Goal: Understand process/instructions

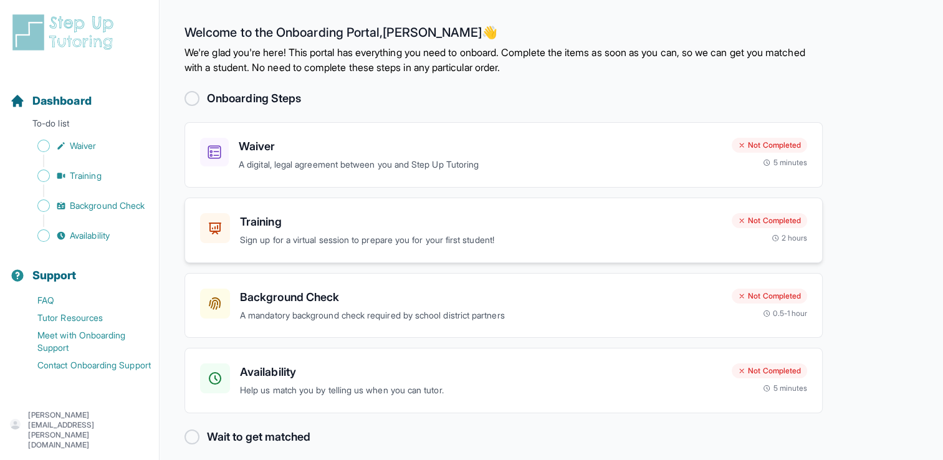
click at [430, 241] on p "Sign up for a virtual session to prepare you for your first student!" at bounding box center [481, 240] width 482 height 14
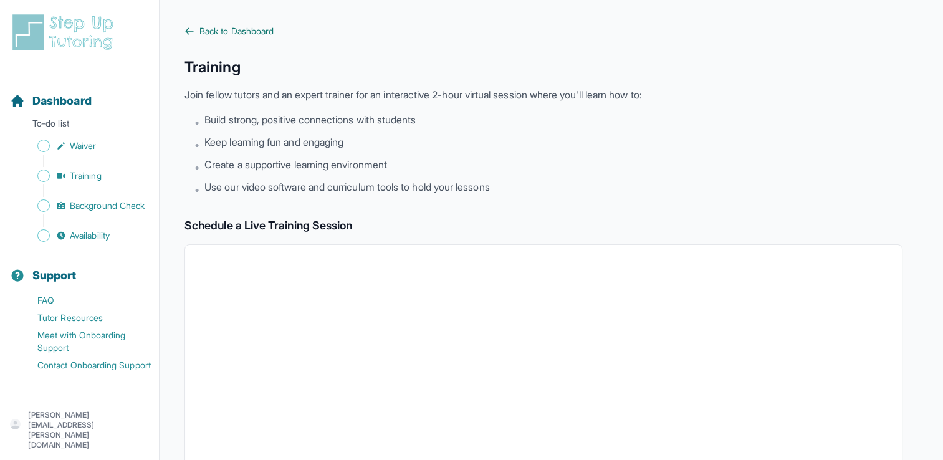
click at [246, 35] on span "Back to Dashboard" at bounding box center [236, 31] width 74 height 12
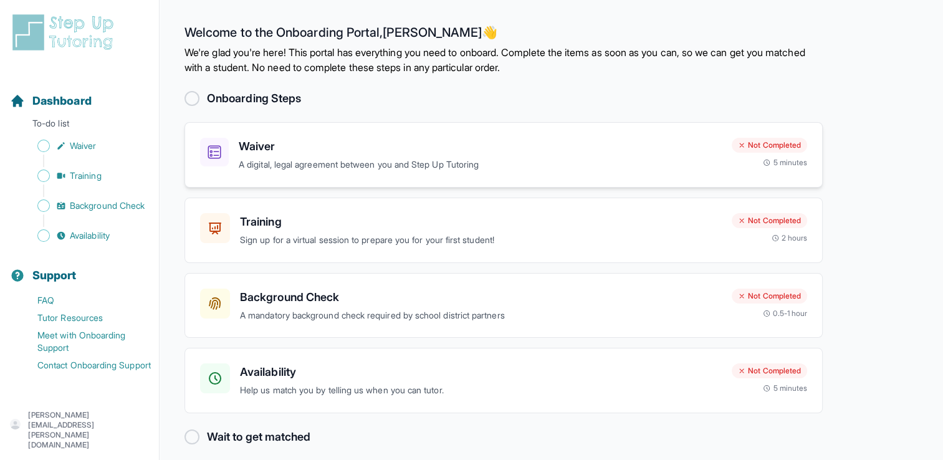
scroll to position [9, 0]
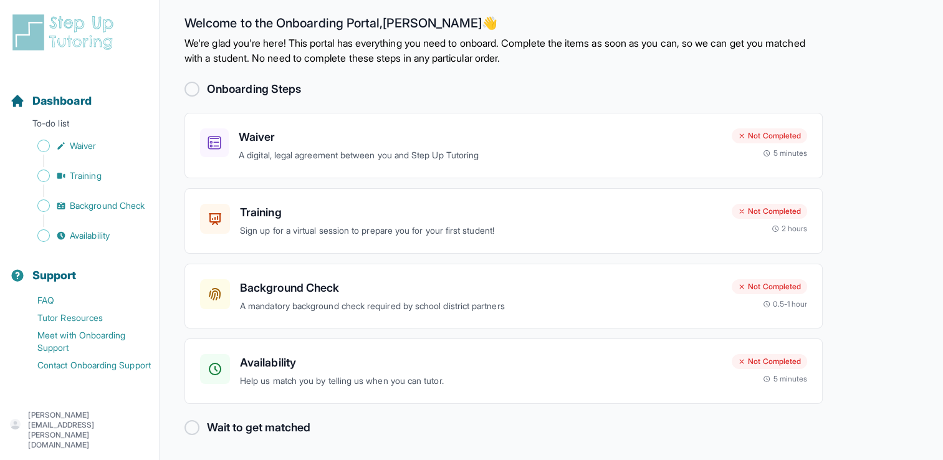
drag, startPoint x: 444, startPoint y: 276, endPoint x: 113, endPoint y: -41, distance: 457.7
click at [369, 283] on h3 "Background Check" at bounding box center [481, 287] width 482 height 17
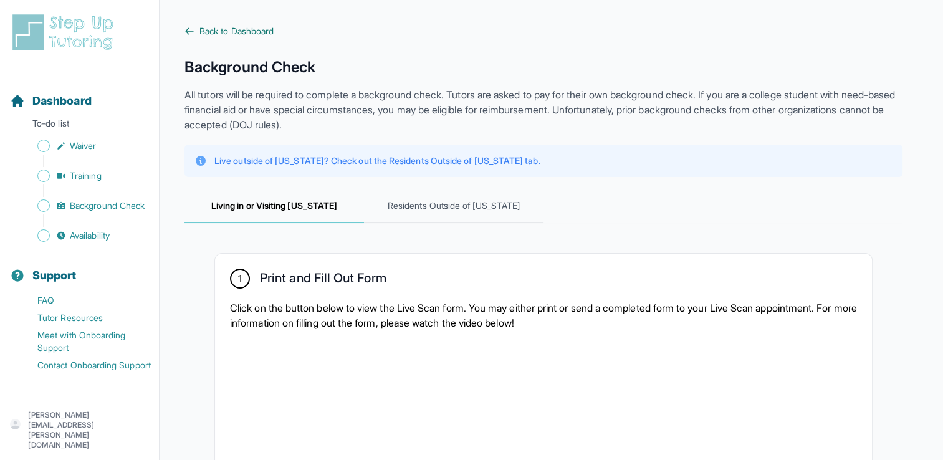
click at [233, 31] on span "Back to Dashboard" at bounding box center [236, 31] width 74 height 12
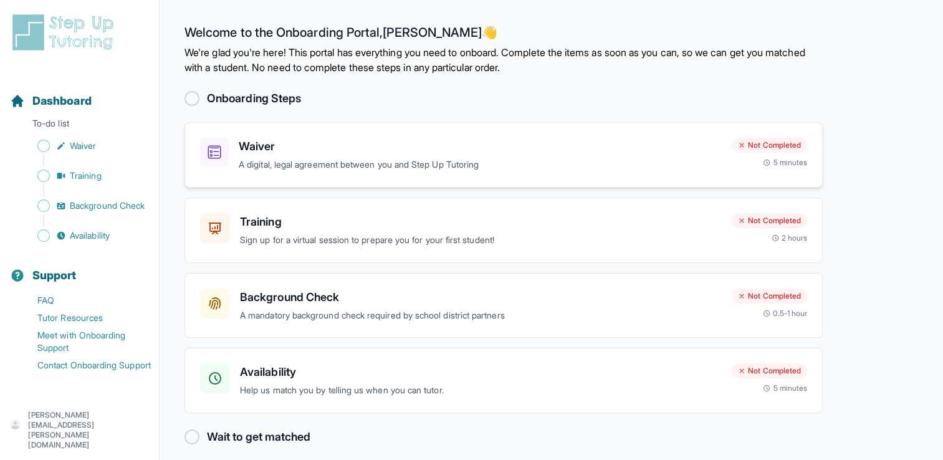
click at [340, 161] on p "A digital, legal agreement between you and Step Up Tutoring" at bounding box center [480, 165] width 483 height 14
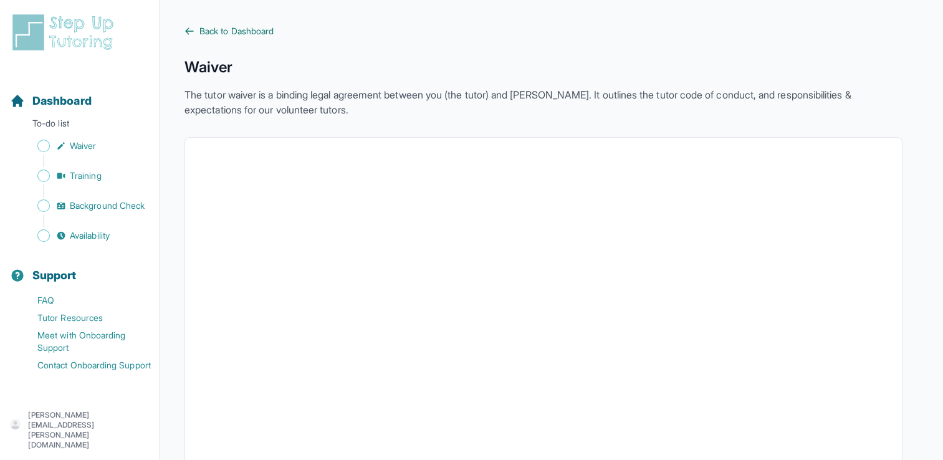
click at [263, 32] on span "Back to Dashboard" at bounding box center [236, 31] width 74 height 12
